Goal: Task Accomplishment & Management: Use online tool/utility

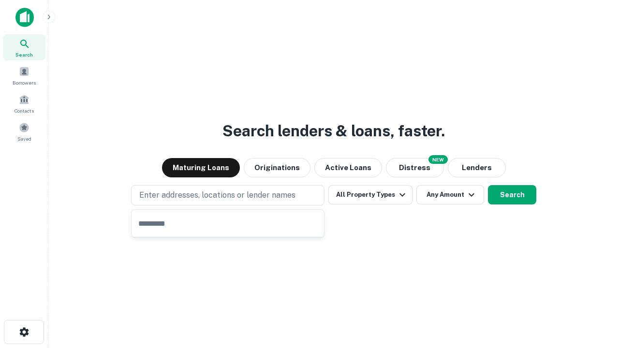
type input "**********"
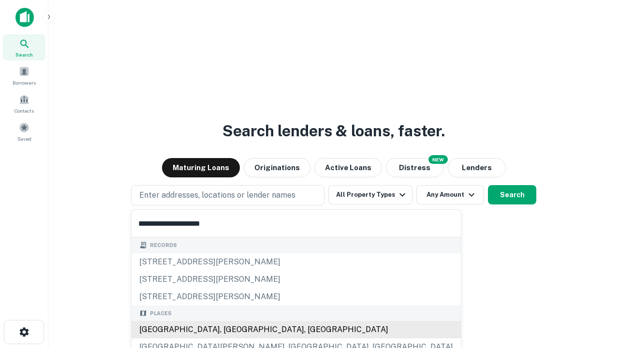
click at [231, 330] on div "[GEOGRAPHIC_DATA], [GEOGRAPHIC_DATA], [GEOGRAPHIC_DATA]" at bounding box center [297, 329] width 330 height 17
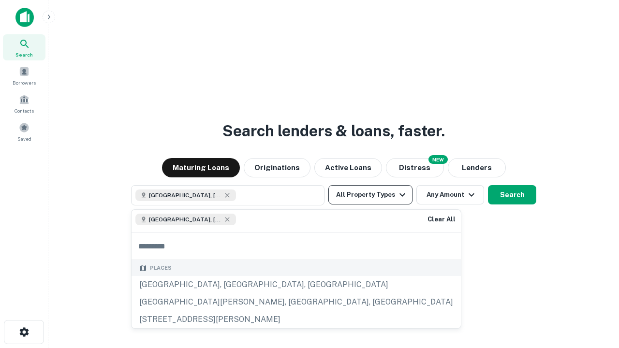
click at [371, 195] on button "All Property Types" at bounding box center [371, 194] width 84 height 19
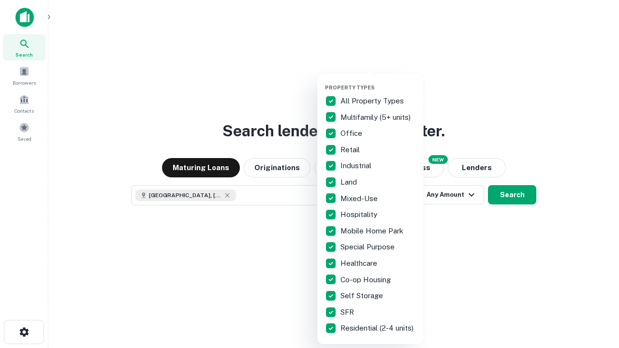
click at [378, 81] on button "button" at bounding box center [378, 81] width 106 height 0
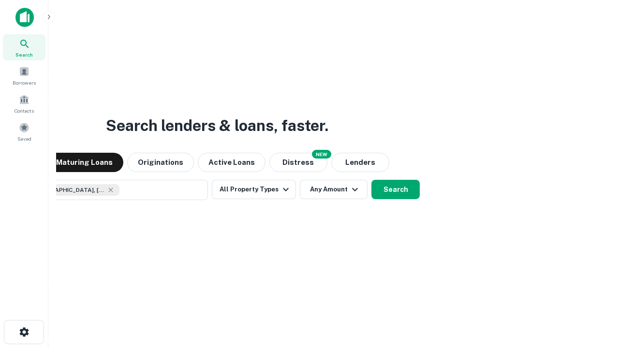
scroll to position [15, 0]
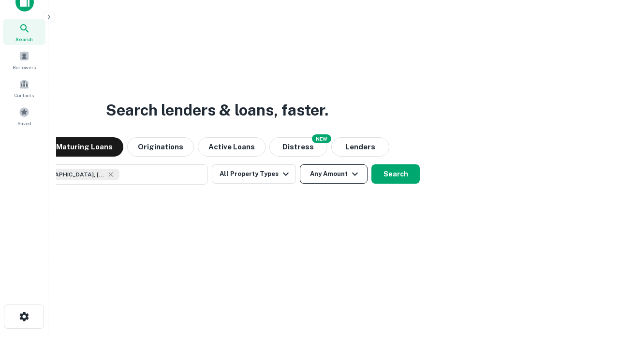
click at [300, 165] on button "Any Amount" at bounding box center [334, 174] width 68 height 19
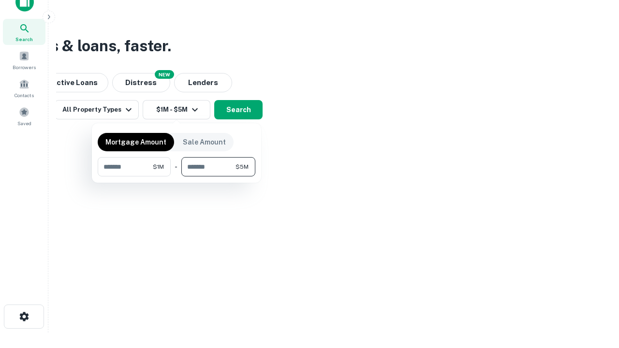
type input "*******"
click at [177, 177] on button "button" at bounding box center [177, 177] width 158 height 0
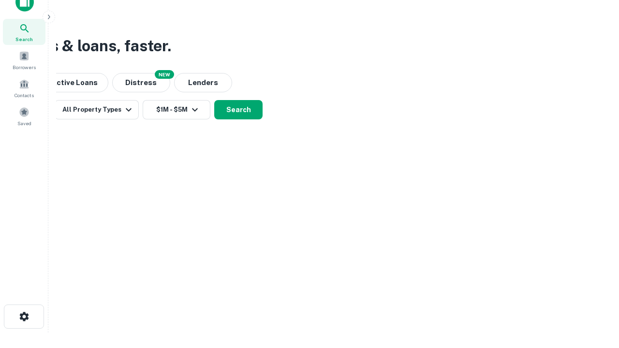
scroll to position [15, 0]
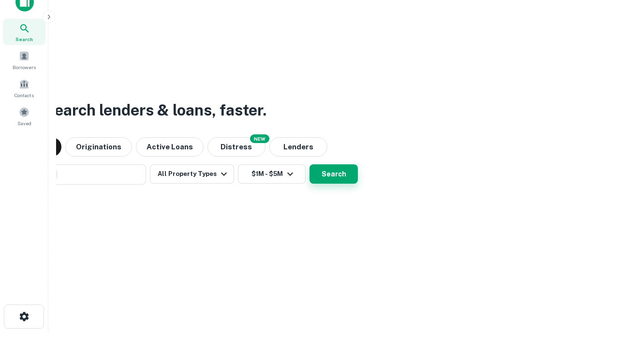
click at [310, 165] on button "Search" at bounding box center [334, 174] width 48 height 19
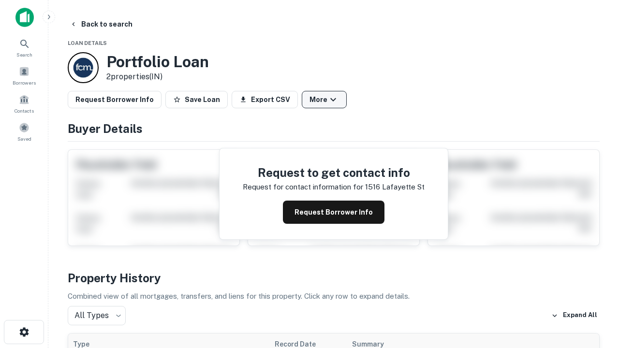
click at [324, 100] on button "More" at bounding box center [324, 99] width 45 height 17
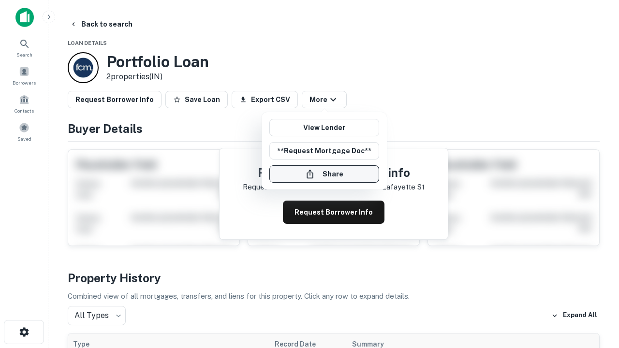
click at [324, 174] on button "Share" at bounding box center [325, 174] width 110 height 17
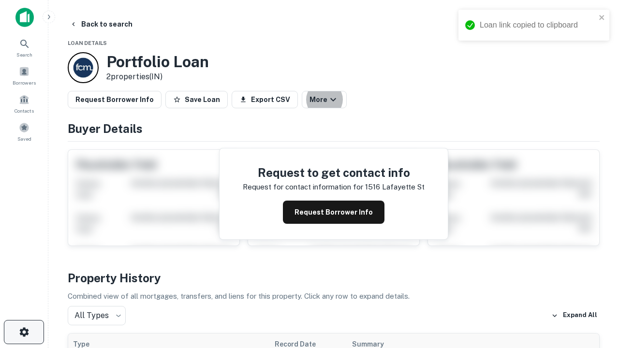
click at [24, 332] on icon "button" at bounding box center [24, 333] width 12 height 12
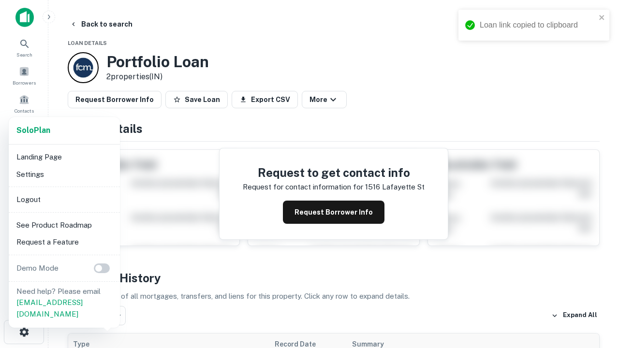
click at [64, 199] on li "Logout" at bounding box center [65, 199] width 104 height 17
